Goal: Transaction & Acquisition: Book appointment/travel/reservation

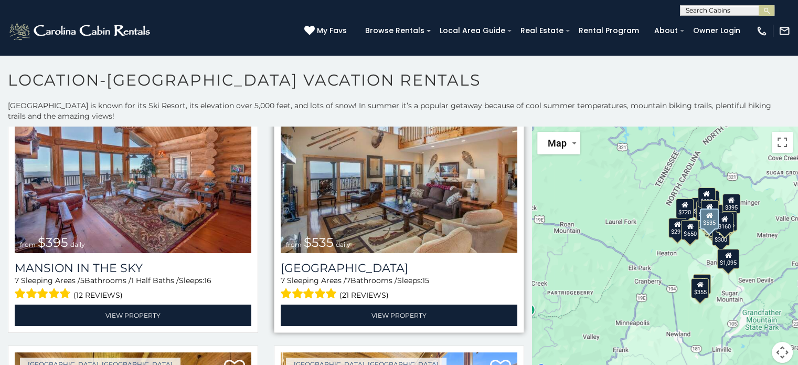
scroll to position [63, 0]
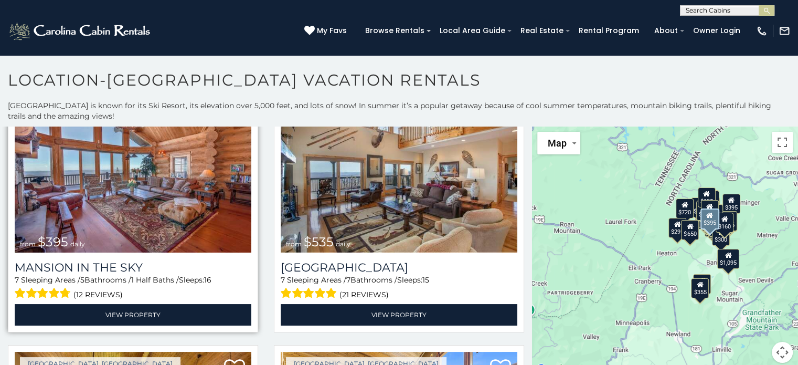
click at [144, 186] on img at bounding box center [133, 173] width 237 height 158
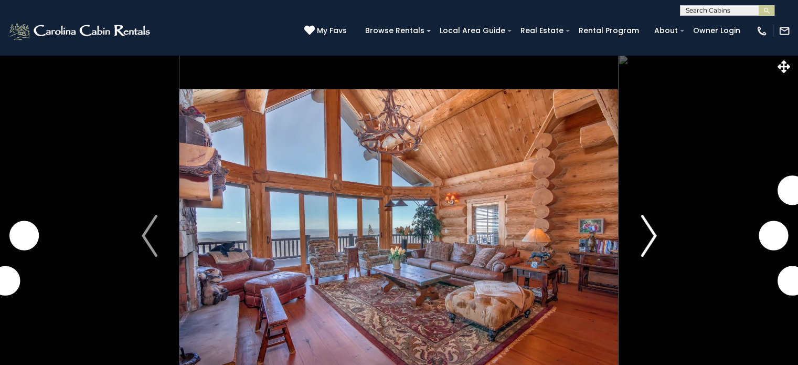
click at [643, 228] on img "Next" at bounding box center [649, 236] width 16 height 42
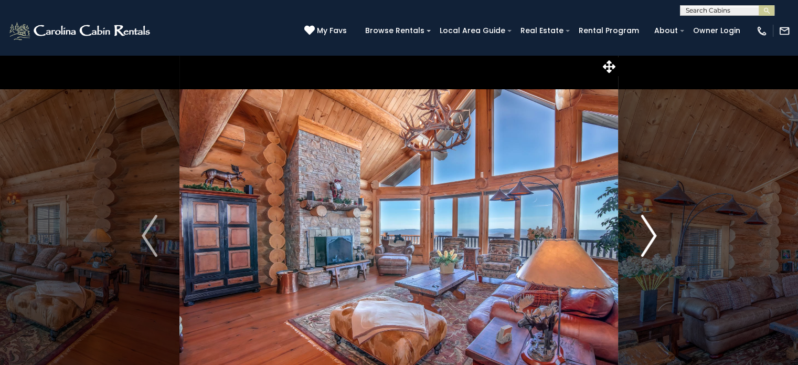
click at [642, 227] on img "Next" at bounding box center [649, 236] width 16 height 42
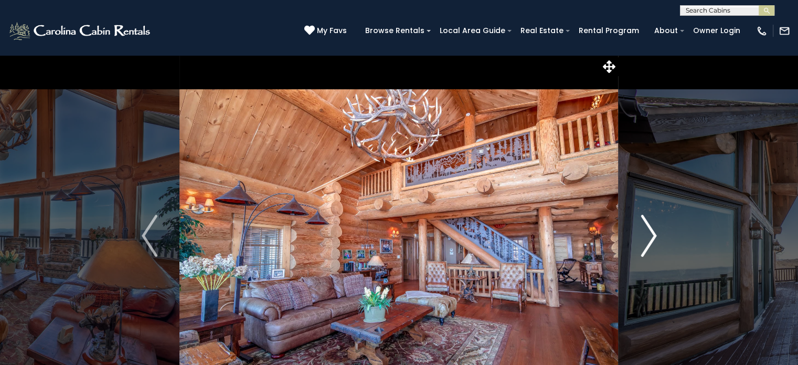
click at [644, 229] on img "Next" at bounding box center [649, 236] width 16 height 42
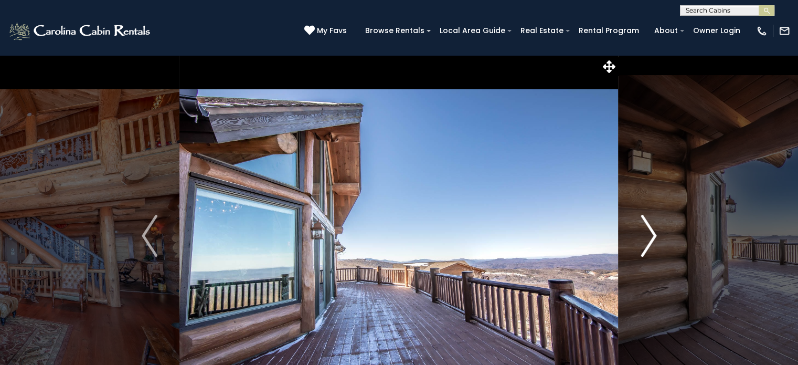
click at [644, 230] on img "Next" at bounding box center [649, 236] width 16 height 42
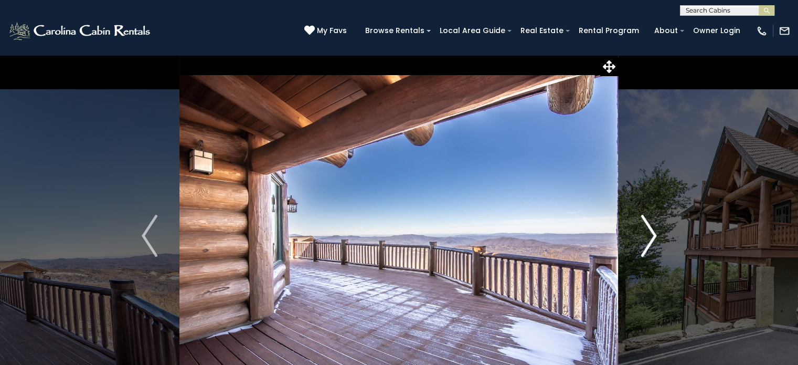
click at [644, 230] on img "Next" at bounding box center [649, 236] width 16 height 42
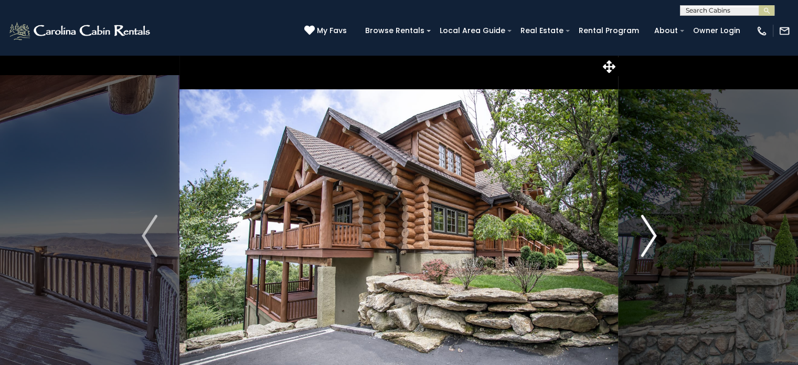
click at [645, 232] on img "Next" at bounding box center [649, 236] width 16 height 42
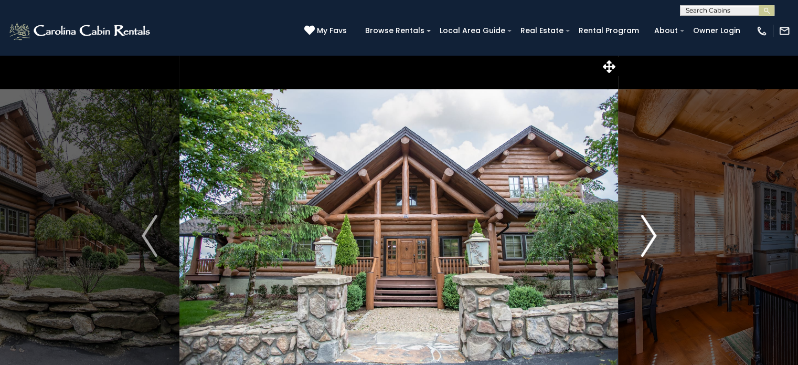
click at [646, 233] on img "Next" at bounding box center [649, 236] width 16 height 42
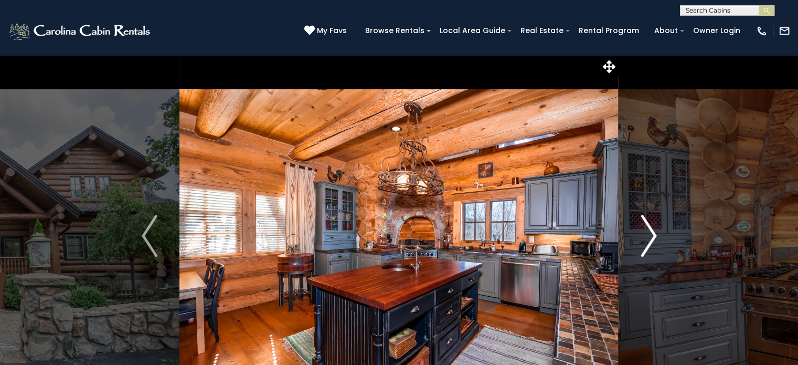
click at [646, 232] on img "Next" at bounding box center [649, 236] width 16 height 42
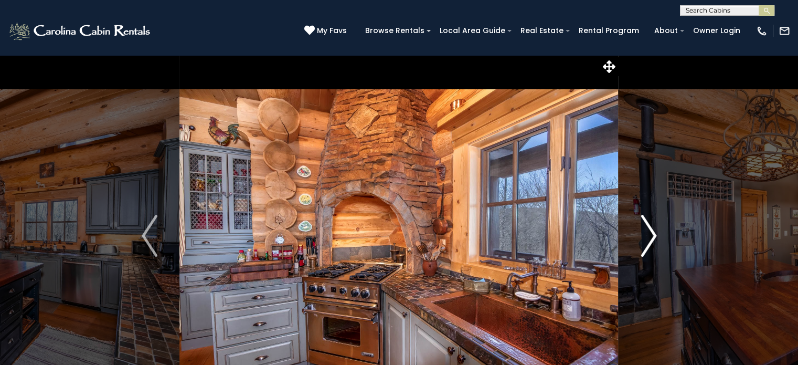
click at [646, 232] on img "Next" at bounding box center [649, 236] width 16 height 42
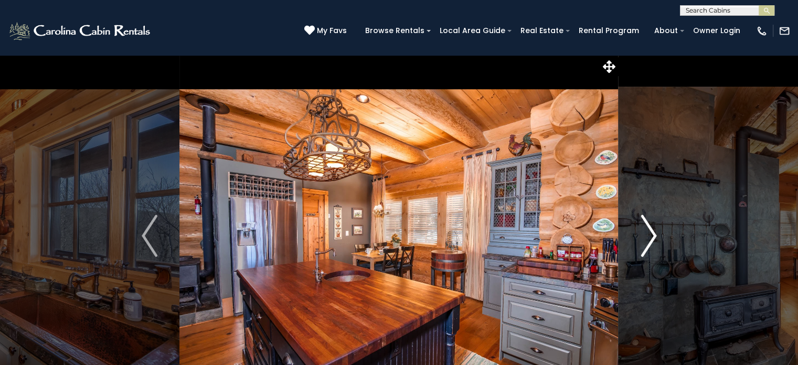
click at [646, 232] on img "Next" at bounding box center [649, 236] width 16 height 42
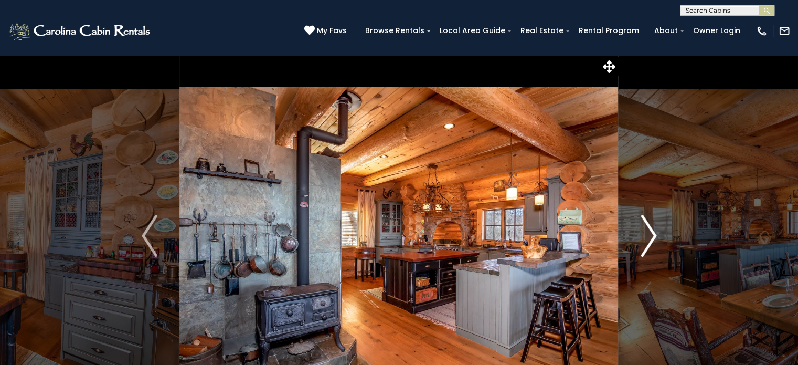
click at [646, 232] on img "Next" at bounding box center [649, 236] width 16 height 42
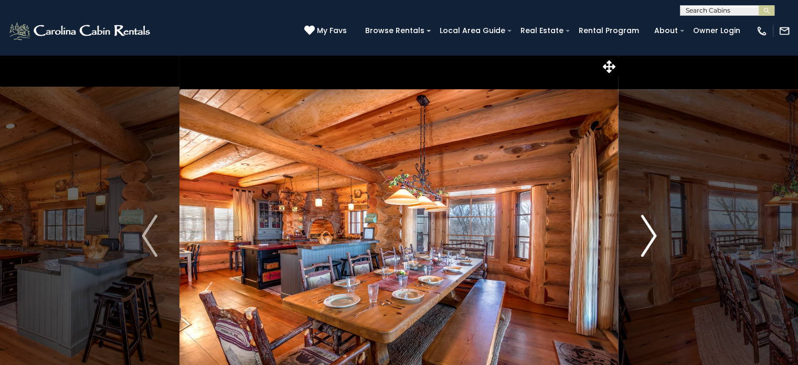
click at [646, 232] on img "Next" at bounding box center [649, 236] width 16 height 42
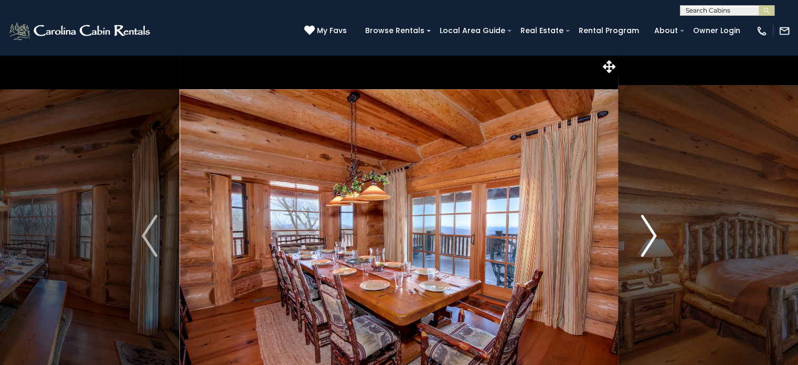
click at [646, 232] on img "Next" at bounding box center [649, 236] width 16 height 42
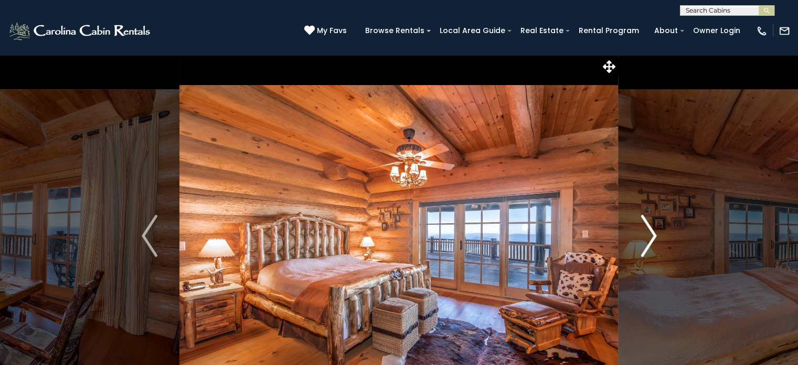
click at [646, 232] on img "Next" at bounding box center [649, 236] width 16 height 42
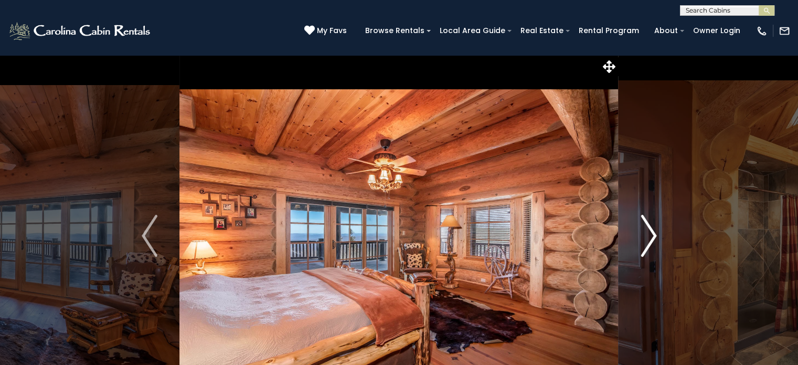
click at [646, 232] on img "Next" at bounding box center [649, 236] width 16 height 42
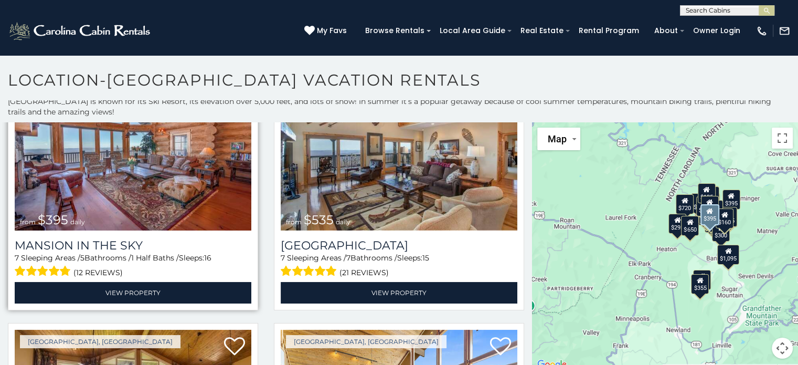
scroll to position [109, 0]
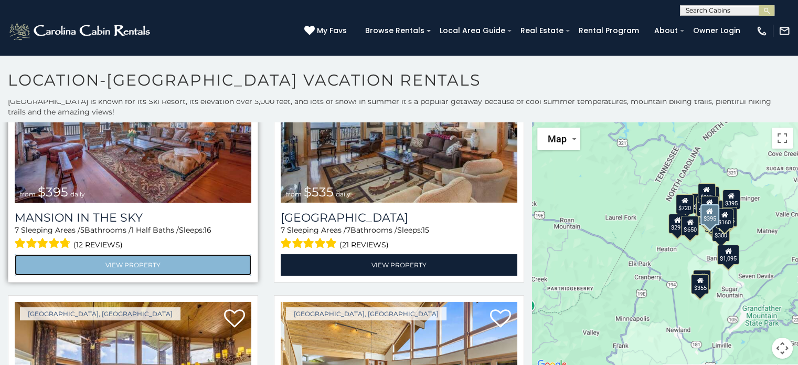
click at [102, 255] on link "View Property" at bounding box center [133, 265] width 237 height 22
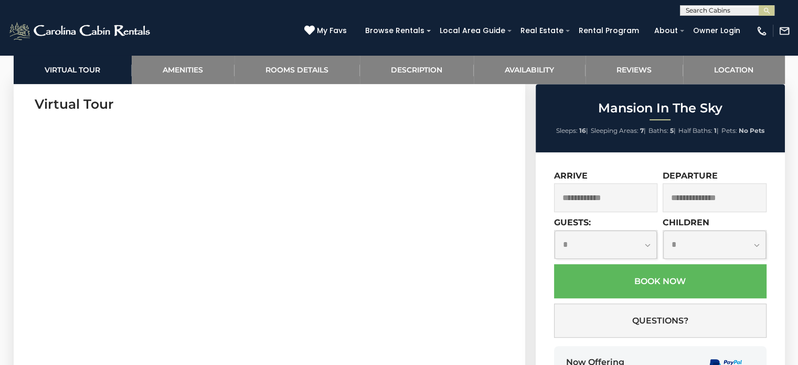
scroll to position [520, 0]
click at [592, 201] on input "text" at bounding box center [606, 197] width 104 height 29
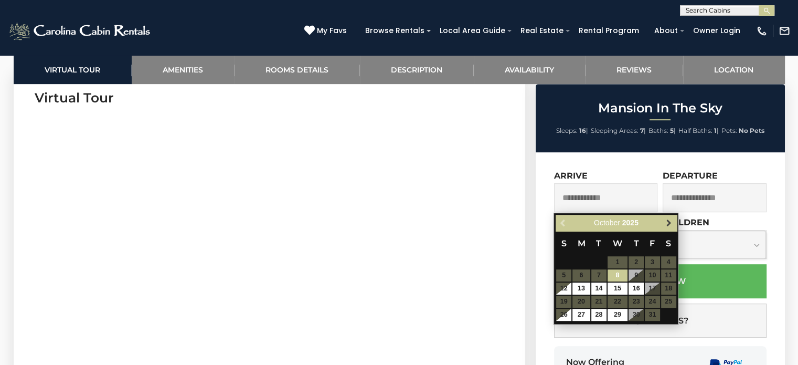
click at [668, 223] on span "Next" at bounding box center [669, 223] width 8 height 8
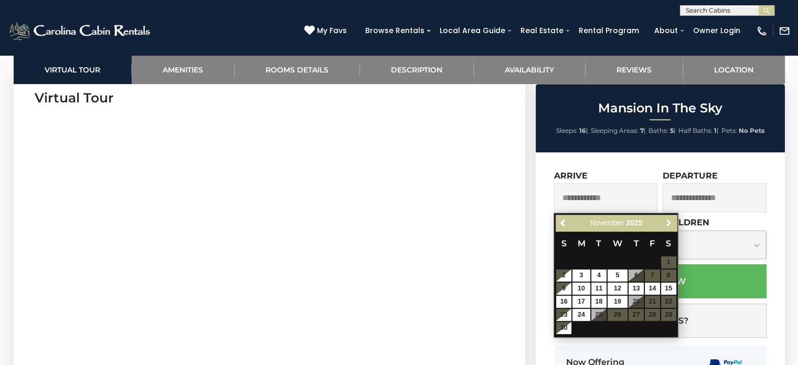
click at [668, 223] on span "Next" at bounding box center [669, 223] width 8 height 8
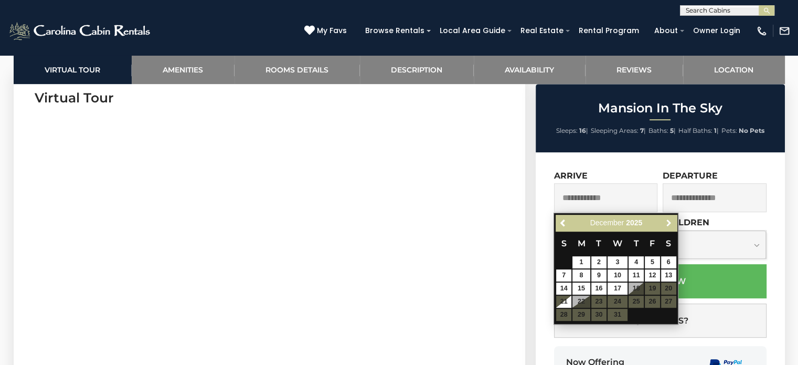
click at [668, 223] on span "Next" at bounding box center [669, 223] width 8 height 8
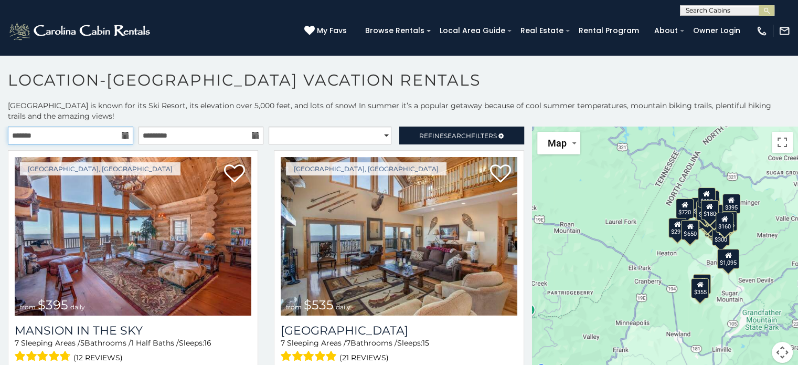
click at [126, 137] on input "text" at bounding box center [70, 135] width 125 height 18
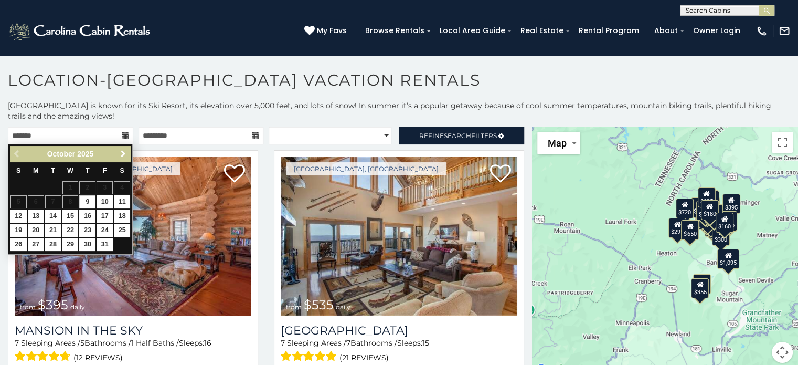
click at [121, 148] on link "Next" at bounding box center [122, 153] width 13 height 13
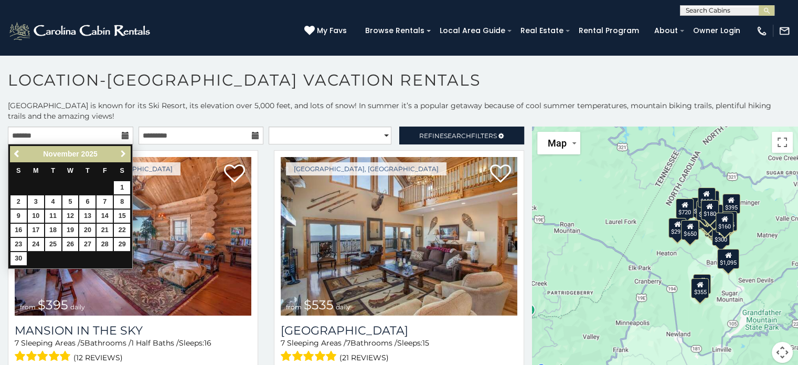
click at [121, 150] on span "Next" at bounding box center [123, 154] width 8 height 8
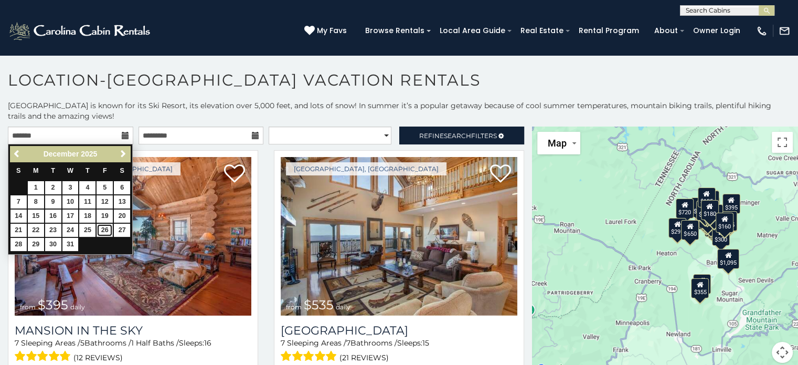
click at [104, 228] on link "26" at bounding box center [105, 229] width 16 height 13
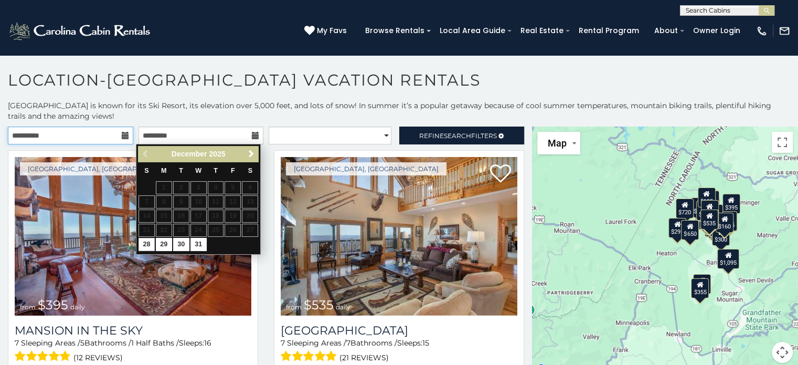
click at [118, 135] on input "**********" at bounding box center [70, 135] width 125 height 18
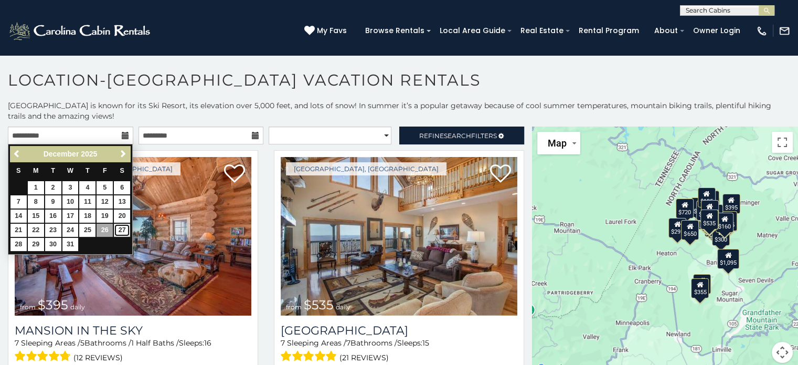
click at [121, 229] on link "27" at bounding box center [122, 229] width 16 height 13
type input "**********"
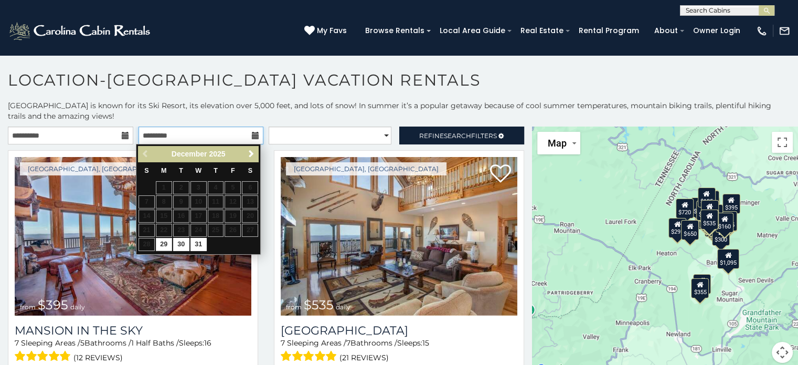
click at [188, 135] on input "text" at bounding box center [201, 135] width 125 height 18
click at [249, 140] on input "text" at bounding box center [201, 135] width 125 height 18
click at [253, 173] on th "S" at bounding box center [249, 171] width 17 height 19
click at [253, 142] on input "text" at bounding box center [201, 135] width 125 height 18
click at [250, 148] on link "Next" at bounding box center [250, 153] width 13 height 13
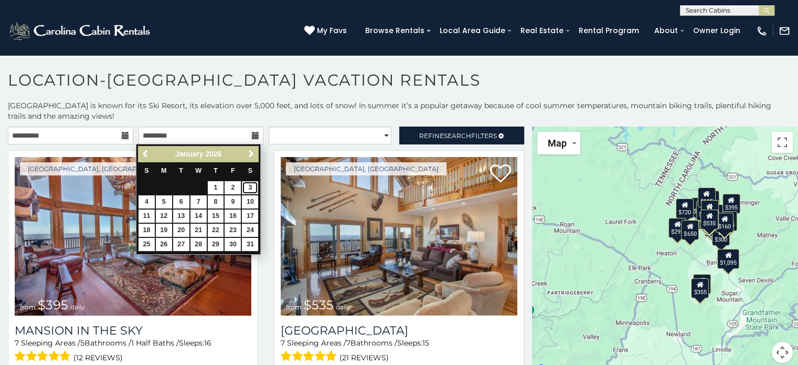
click at [249, 188] on link "3" at bounding box center [250, 187] width 16 height 13
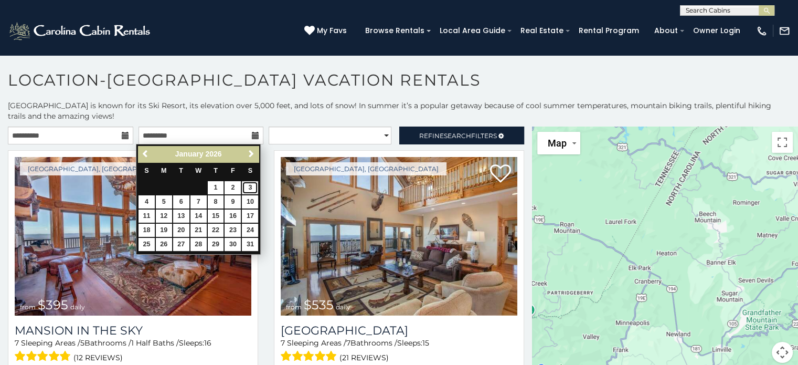
type input "**********"
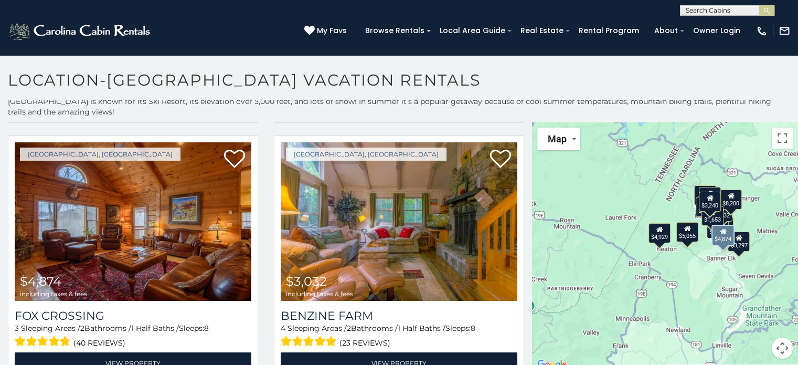
scroll to position [5, 0]
